Goal: Task Accomplishment & Management: Use online tool/utility

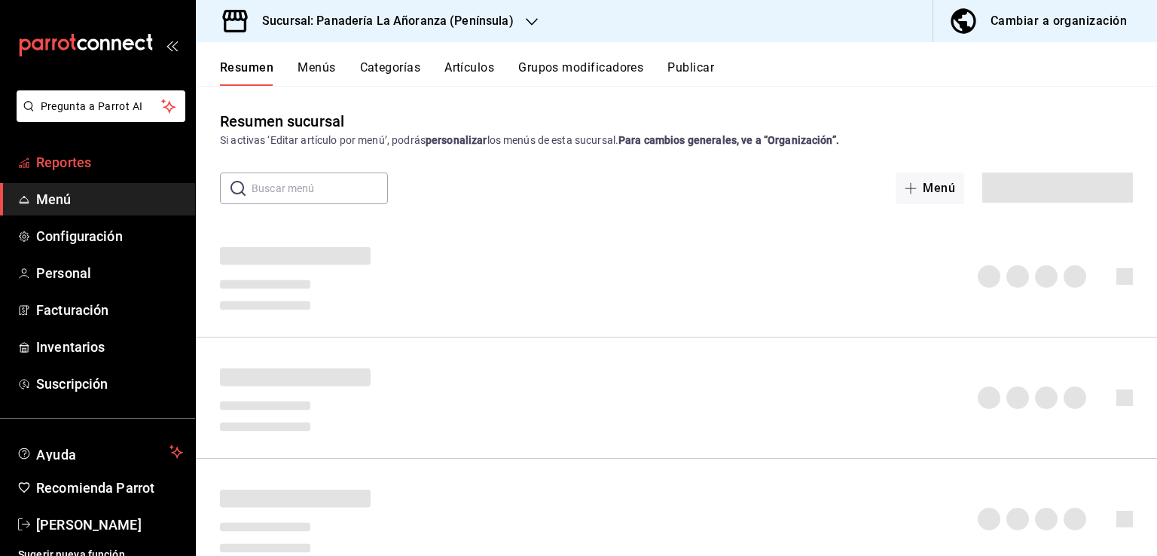
click at [63, 166] on span "Reportes" at bounding box center [109, 162] width 147 height 20
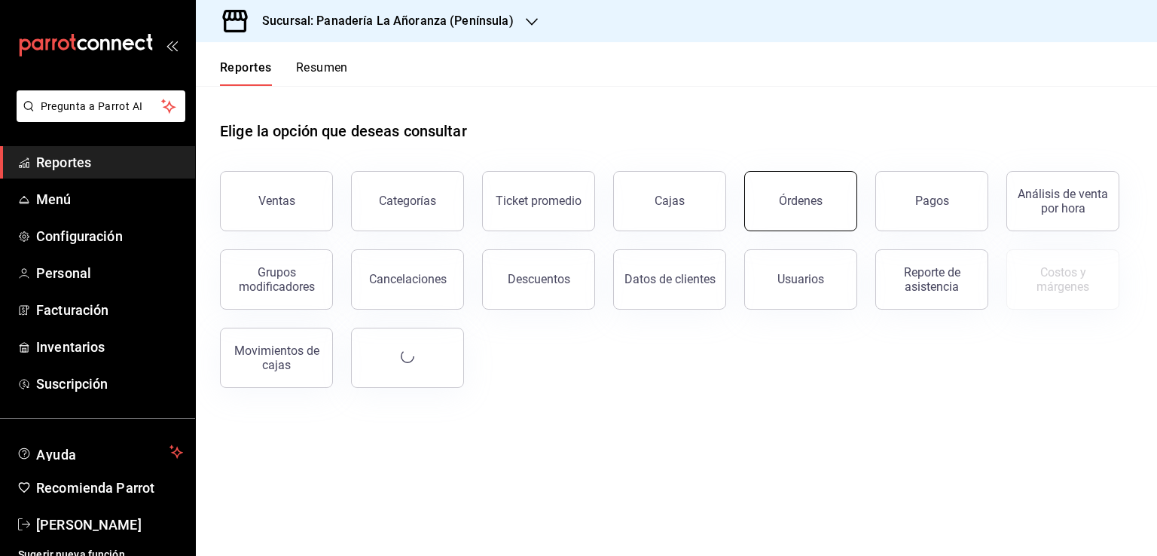
click at [801, 206] on div "Órdenes" at bounding box center [801, 201] width 44 height 14
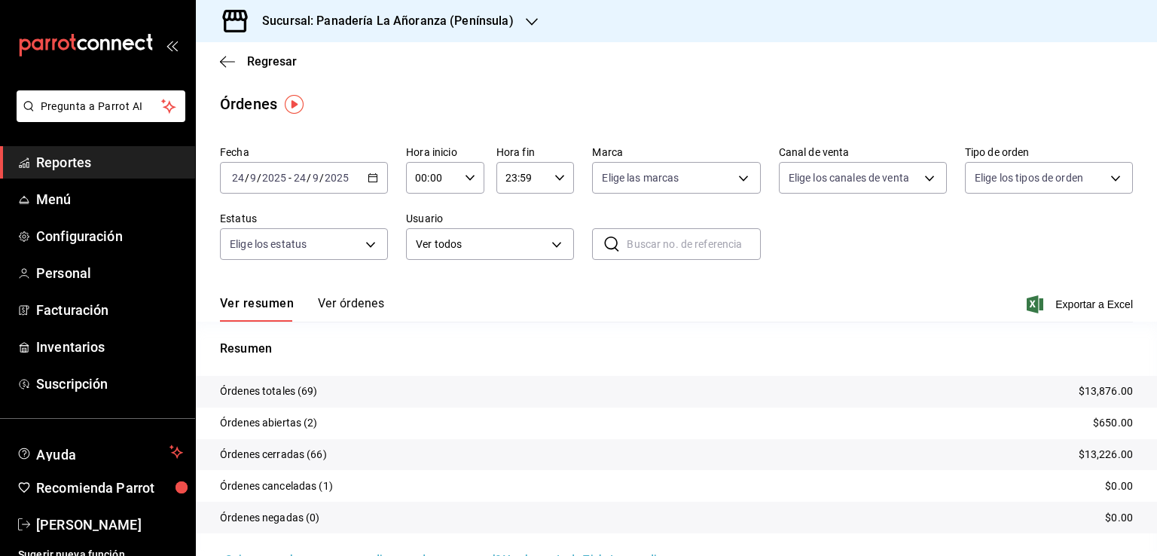
click at [508, 20] on h3 "Sucursal: Panadería La Añoranza (Península)" at bounding box center [382, 21] width 264 height 18
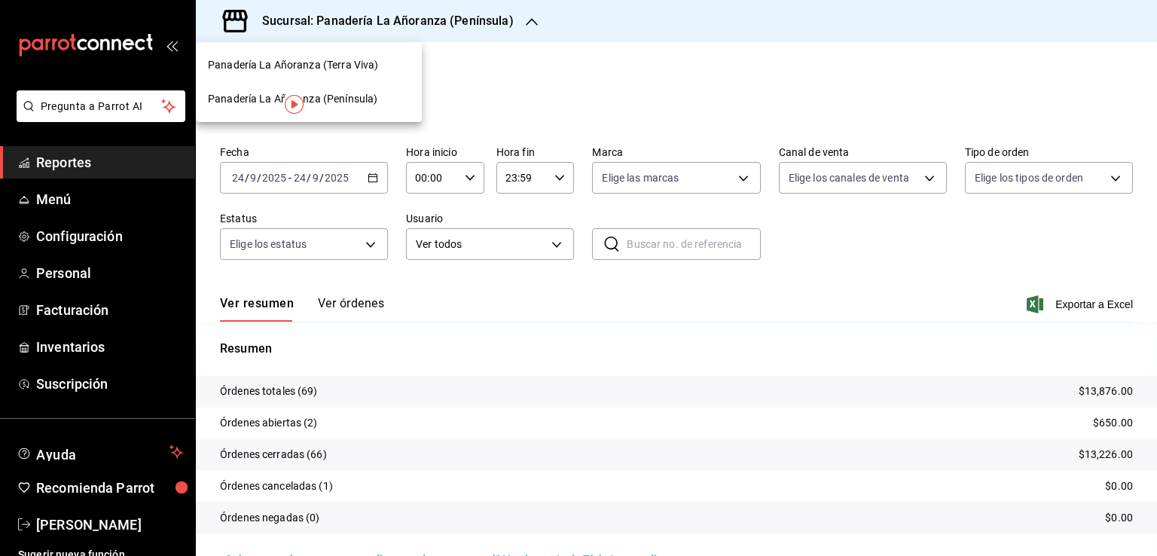
click at [319, 65] on span "Panadería La Añoranza (Terra Viva)" at bounding box center [293, 65] width 170 height 16
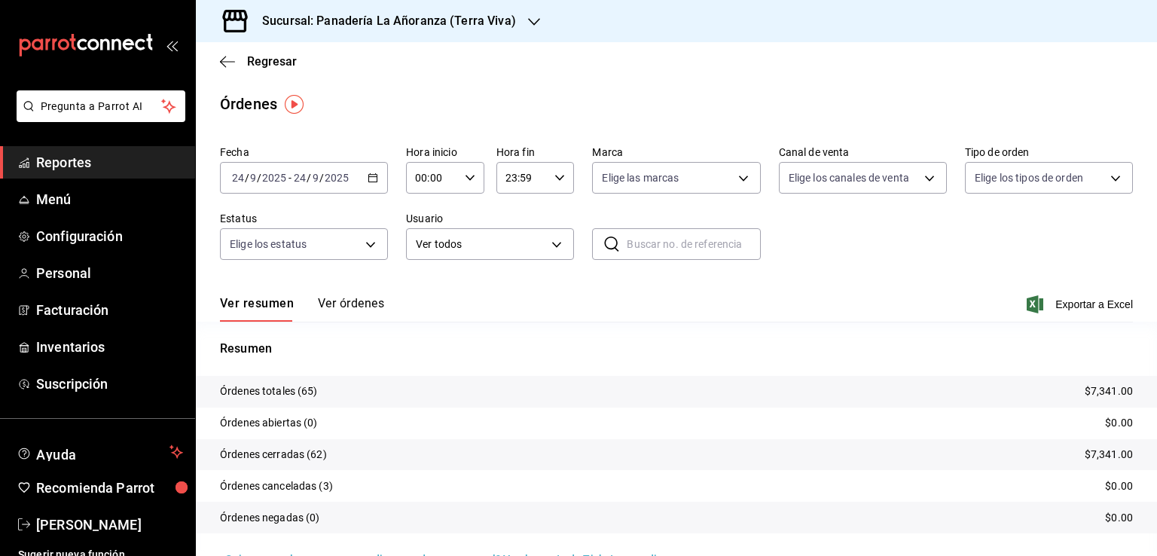
click at [81, 162] on span "Reportes" at bounding box center [109, 162] width 147 height 20
